Goal: Task Accomplishment & Management: Manage account settings

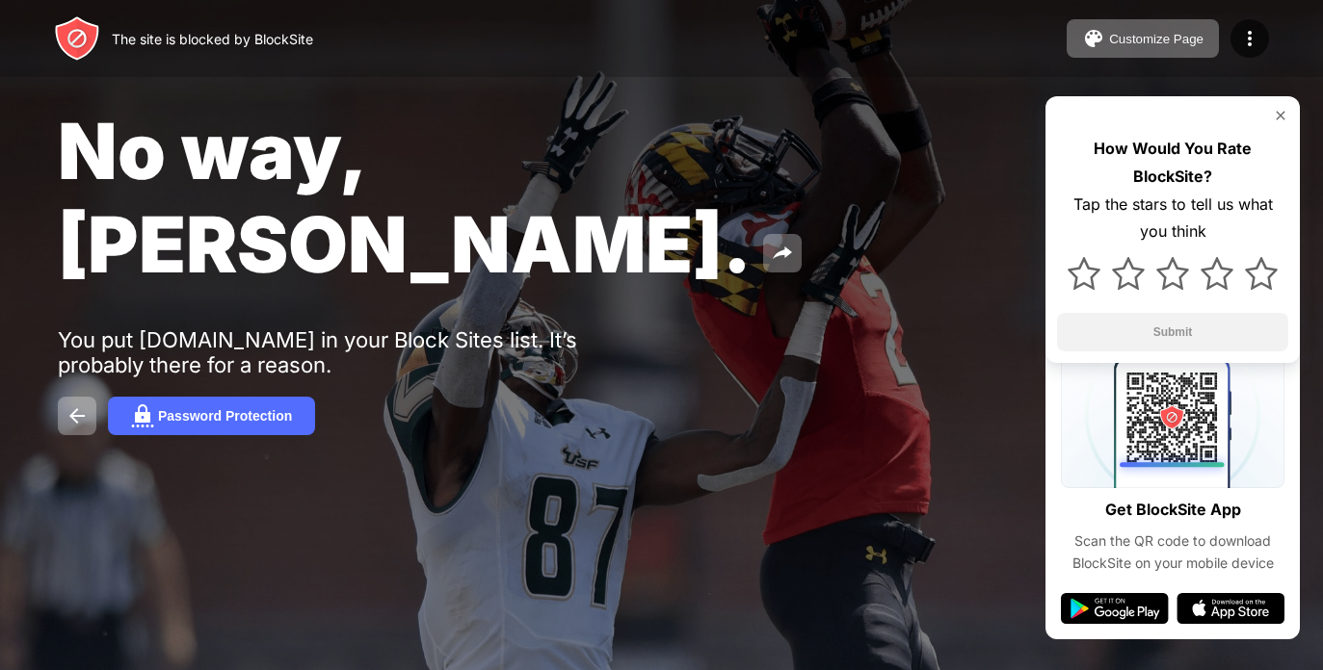
click at [197, 71] on div "The site is blocked by BlockSite Customize Page Edit Block List Redirect Custom…" at bounding box center [661, 38] width 1323 height 77
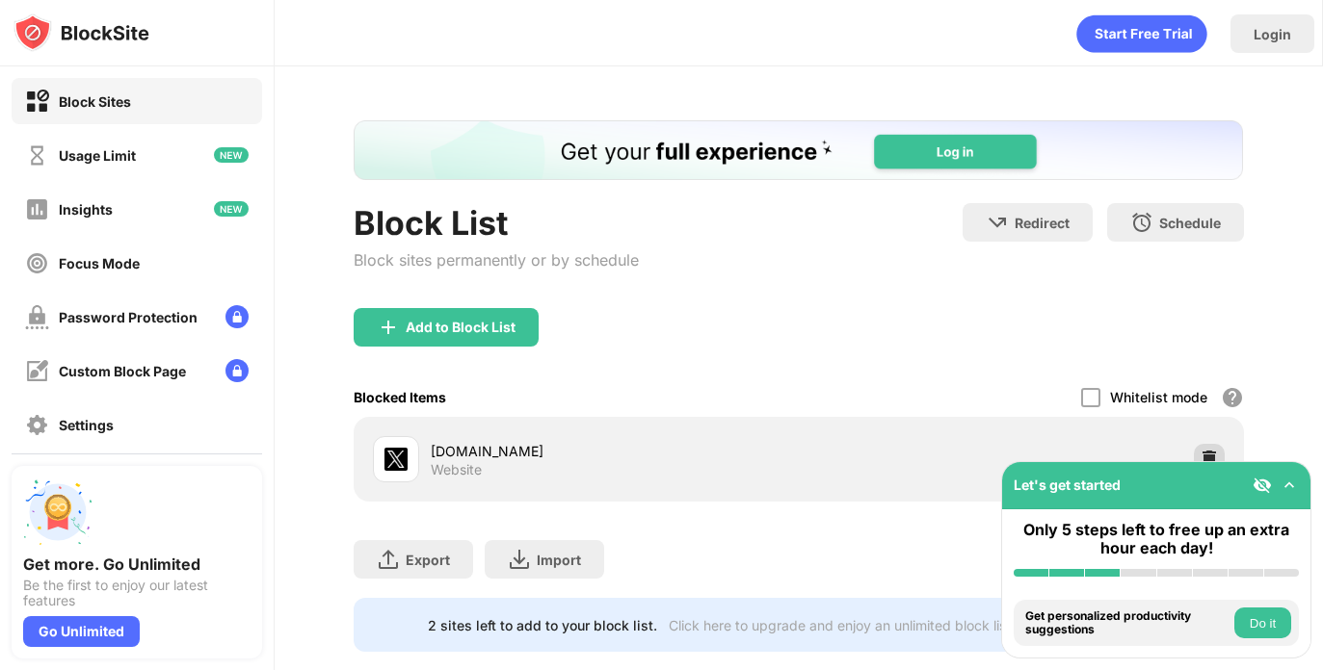
click at [1201, 452] on img at bounding box center [1208, 459] width 19 height 19
